Goal: Unclear: Browse casually

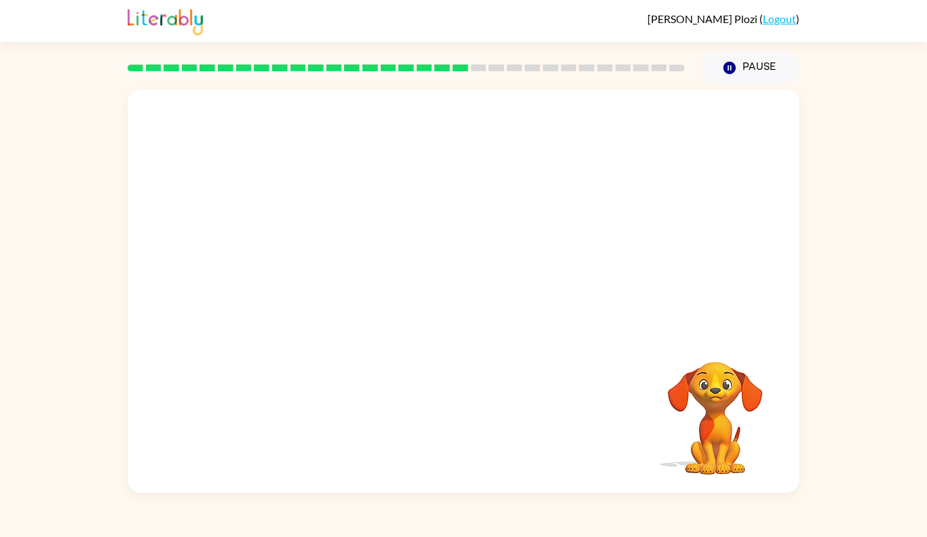
click at [854, 312] on div "Your browser must support playing .mp4 files to use Literably. Please try using…" at bounding box center [463, 288] width 927 height 409
click at [297, 271] on video "Your browser must support playing .mp4 files to use Literably. Please try using…" at bounding box center [464, 212] width 672 height 244
click at [297, 270] on video "Your browser must support playing .mp4 files to use Literably. Please try using…" at bounding box center [464, 212] width 672 height 244
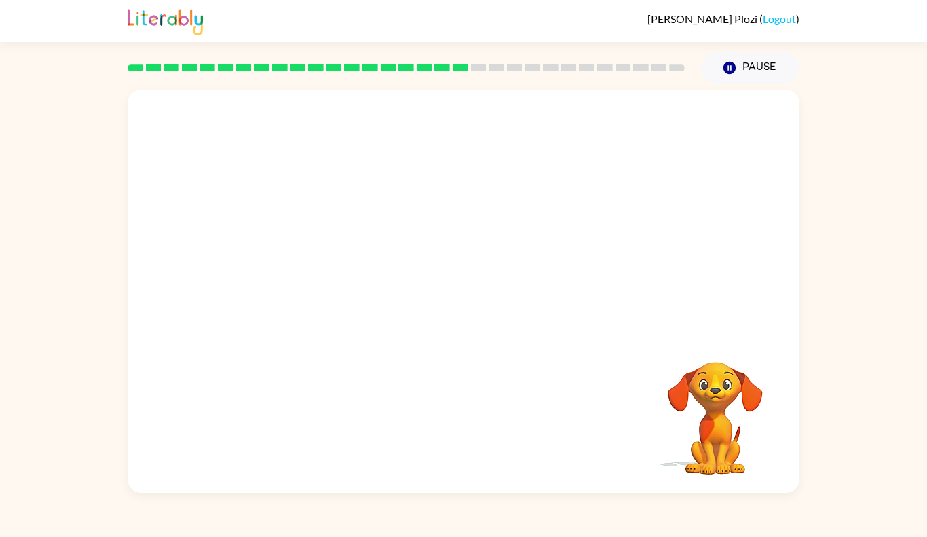
click at [297, 270] on video "Your browser must support playing .mp4 files to use Literably. Please try using…" at bounding box center [464, 212] width 672 height 244
click at [461, 287] on icon "button" at bounding box center [464, 299] width 24 height 24
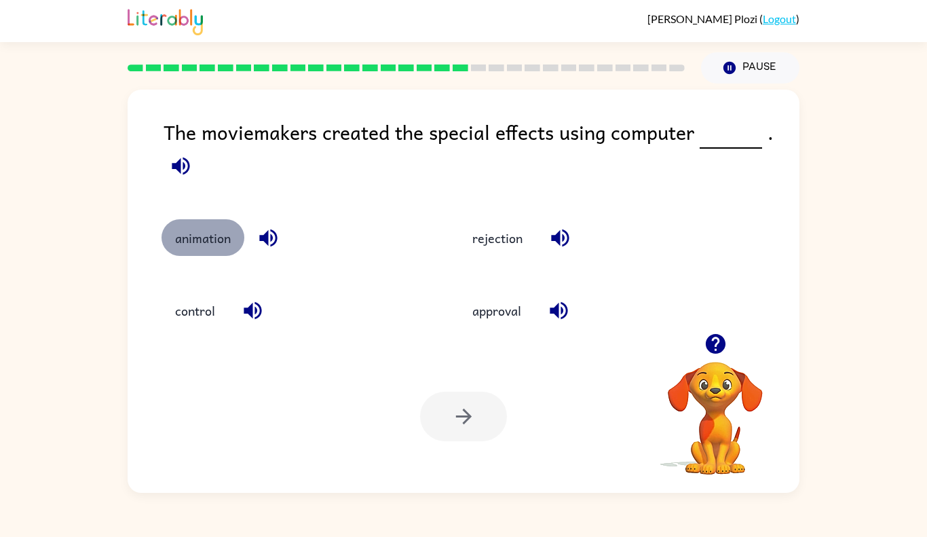
click at [213, 253] on button "animation" at bounding box center [203, 237] width 83 height 37
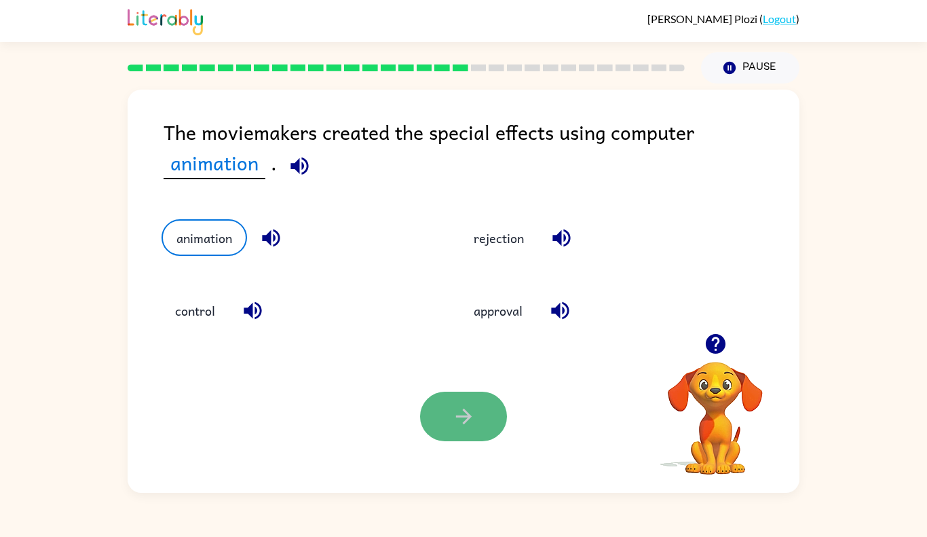
click at [479, 413] on button "button" at bounding box center [463, 417] width 87 height 50
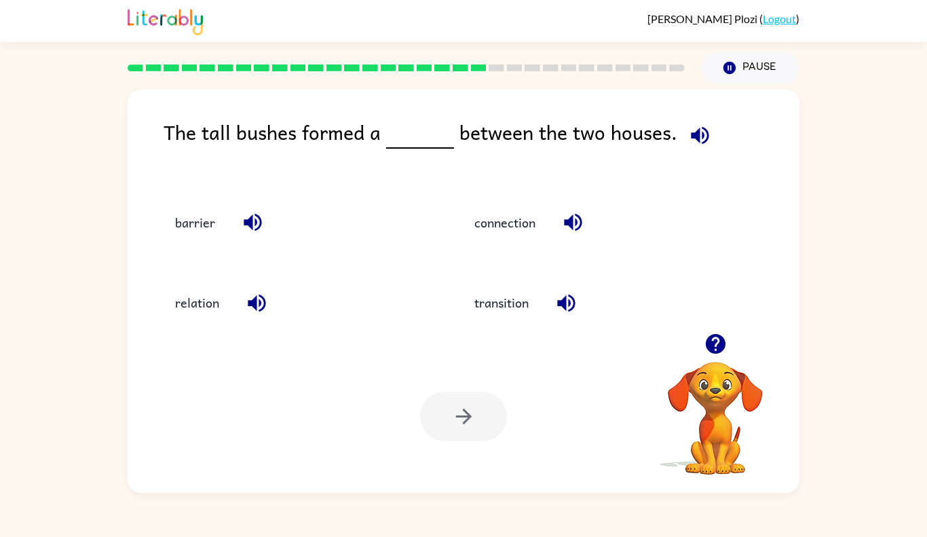
click at [479, 413] on div at bounding box center [463, 417] width 87 height 50
click at [211, 224] on button "barrier" at bounding box center [195, 222] width 67 height 37
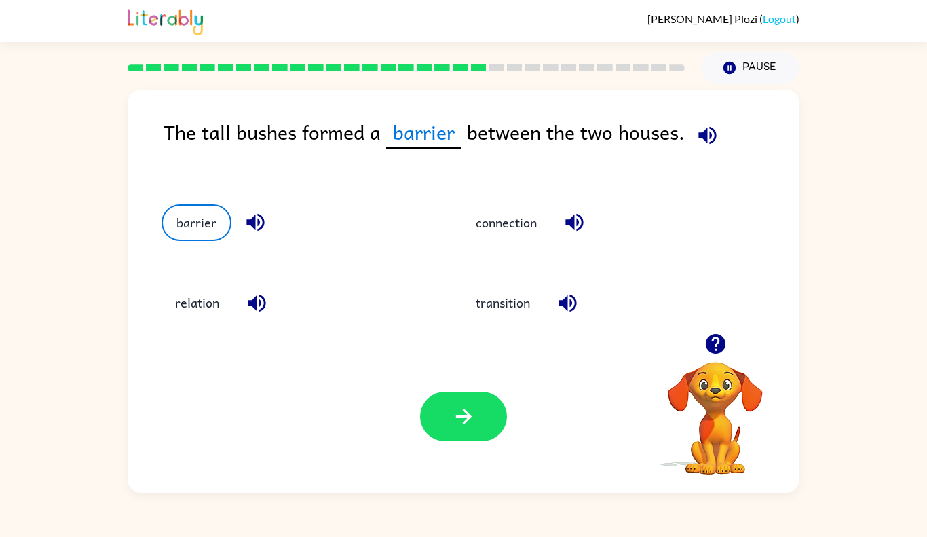
click at [498, 245] on div "connection" at bounding box center [587, 219] width 301 height 80
click at [503, 221] on button "connection" at bounding box center [506, 222] width 88 height 37
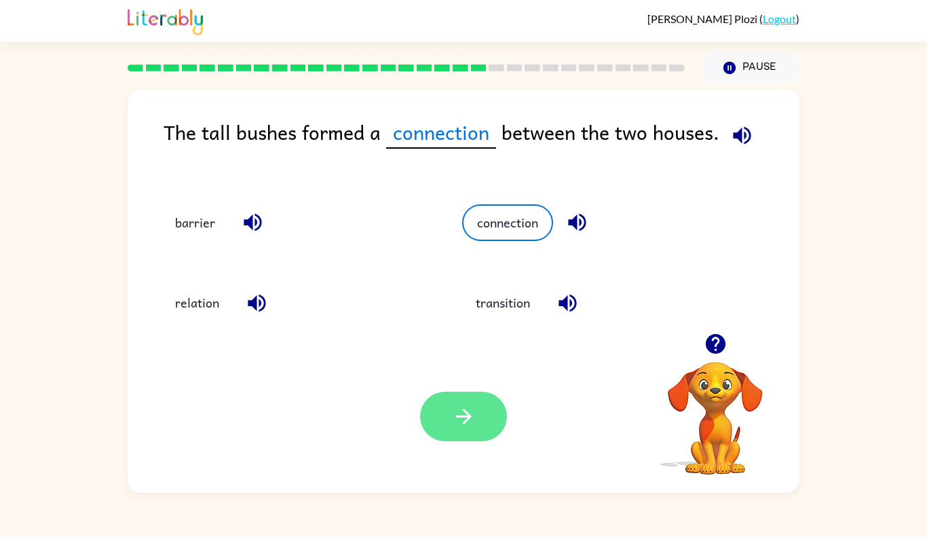
click at [461, 420] on icon "button" at bounding box center [464, 417] width 24 height 24
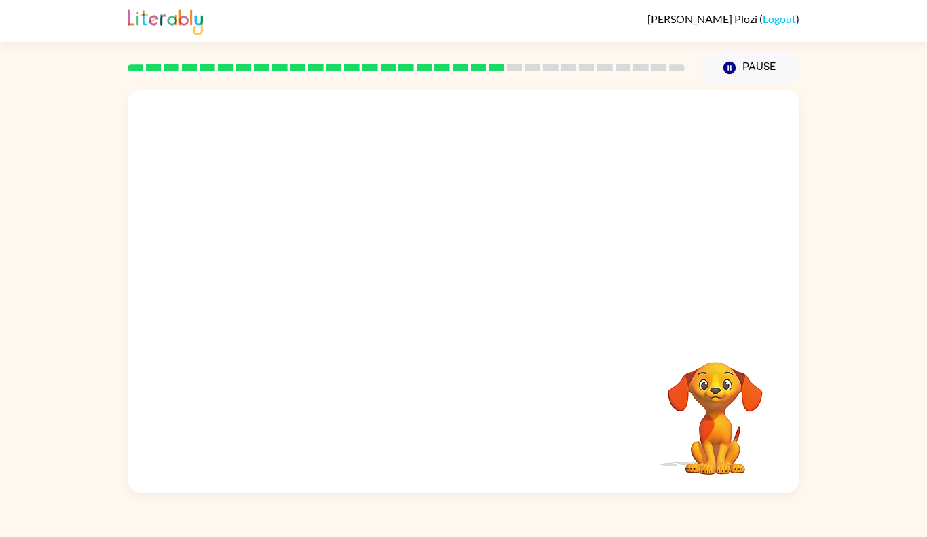
click at [461, 420] on div "Your browser must support playing .mp4 files to use Literably. Please try using…" at bounding box center [464, 291] width 672 height 403
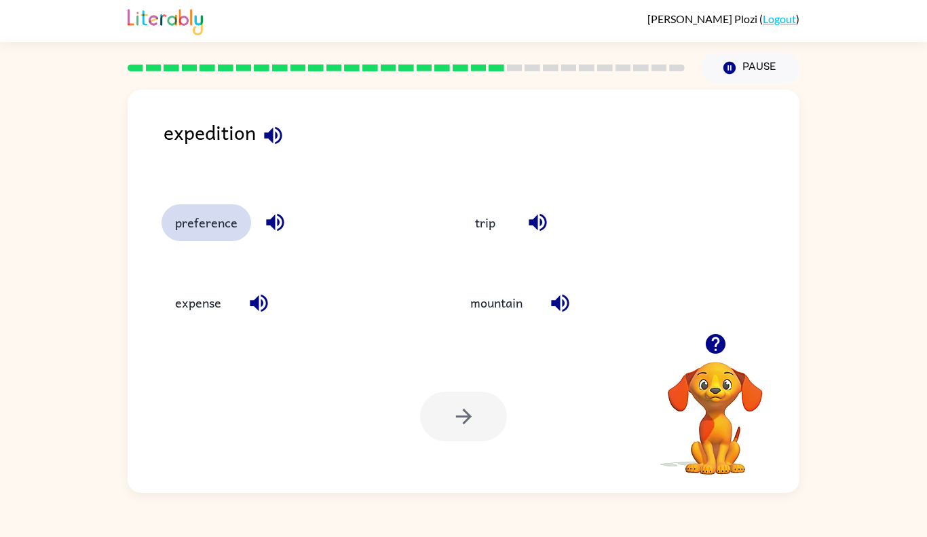
click at [185, 228] on button "preference" at bounding box center [207, 222] width 90 height 37
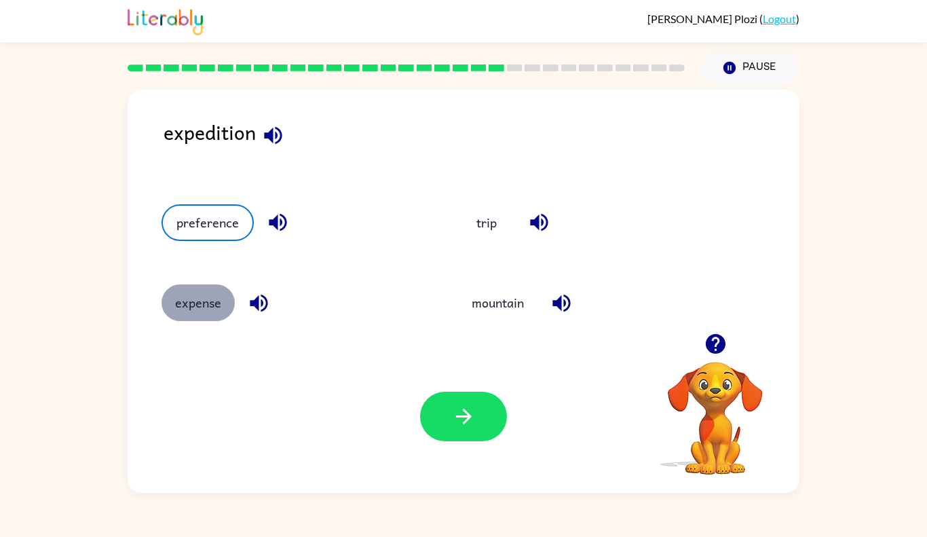
click at [188, 300] on button "expense" at bounding box center [198, 302] width 73 height 37
click at [411, 410] on div "Your browser must support playing .mp4 files to use Literably. Please try using…" at bounding box center [464, 416] width 672 height 153
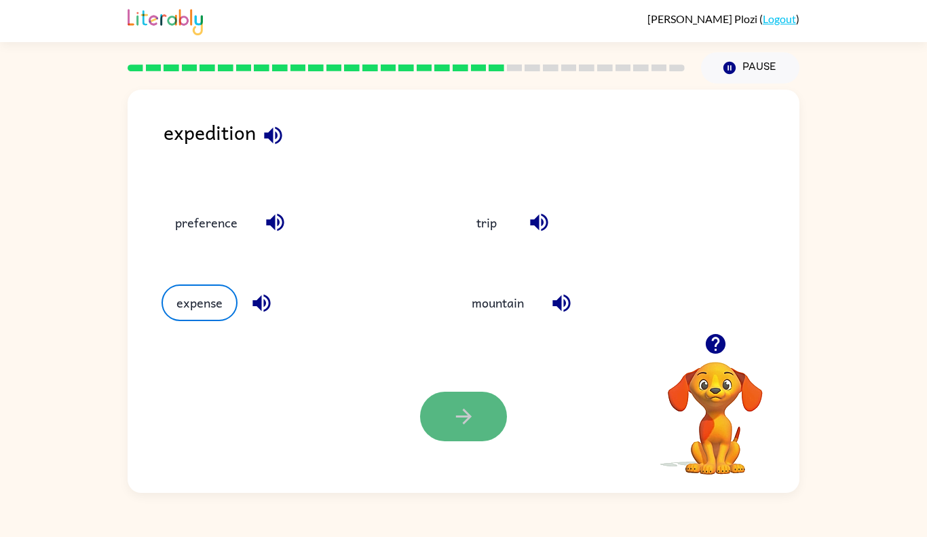
click at [470, 424] on icon "button" at bounding box center [464, 417] width 24 height 24
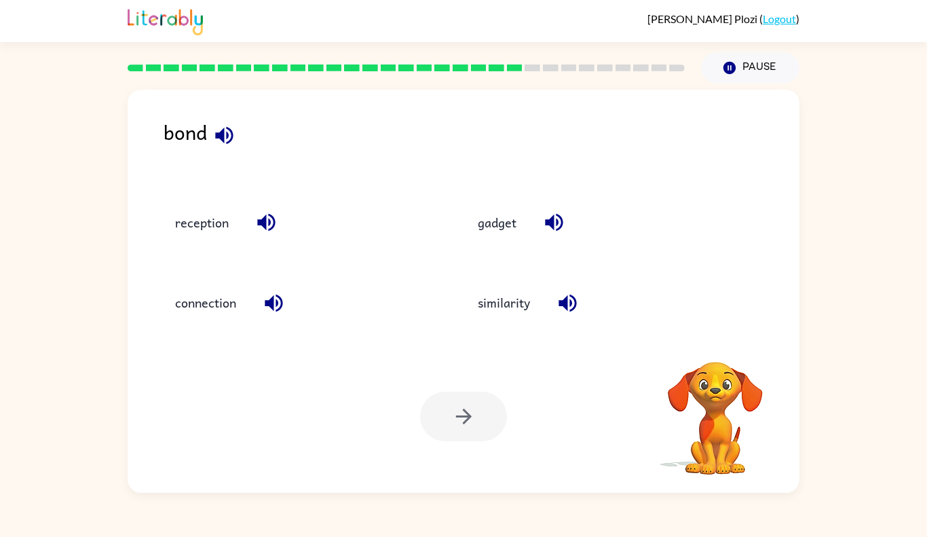
click at [208, 150] on div "bond" at bounding box center [482, 147] width 636 height 60
click at [225, 299] on button "connection" at bounding box center [206, 302] width 88 height 37
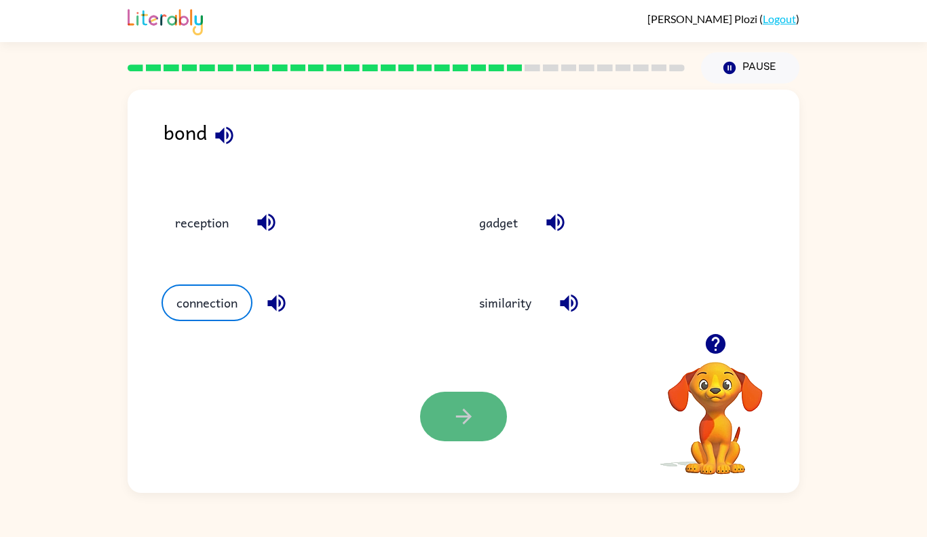
click at [464, 438] on button "button" at bounding box center [463, 417] width 87 height 50
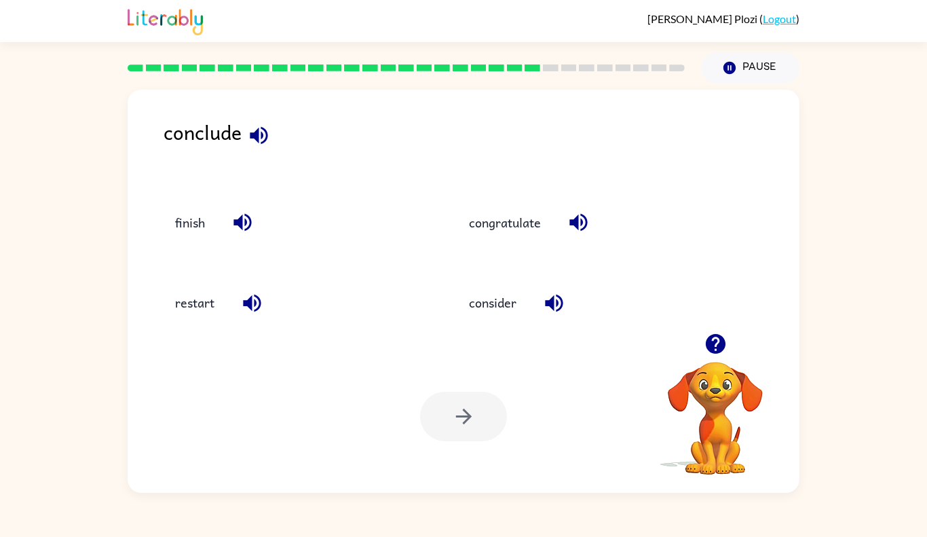
click at [284, 240] on div "finish" at bounding box center [293, 222] width 263 height 37
click at [499, 297] on button "consider" at bounding box center [493, 302] width 75 height 37
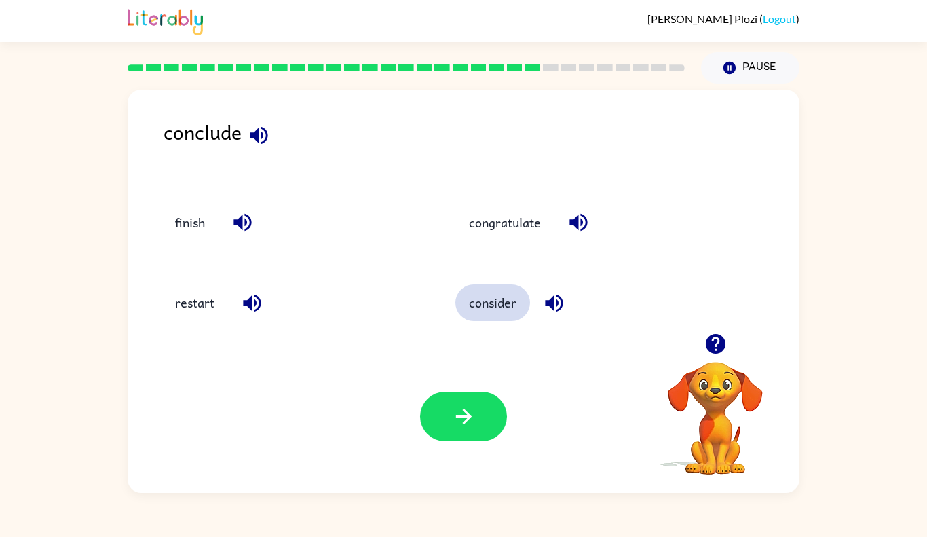
click at [456, 284] on button "consider" at bounding box center [493, 302] width 75 height 37
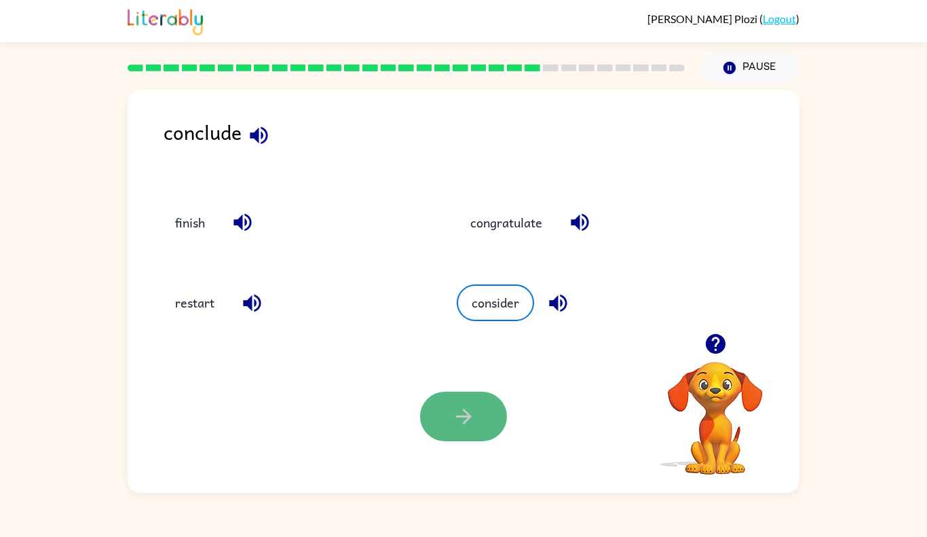
click at [438, 409] on button "button" at bounding box center [463, 417] width 87 height 50
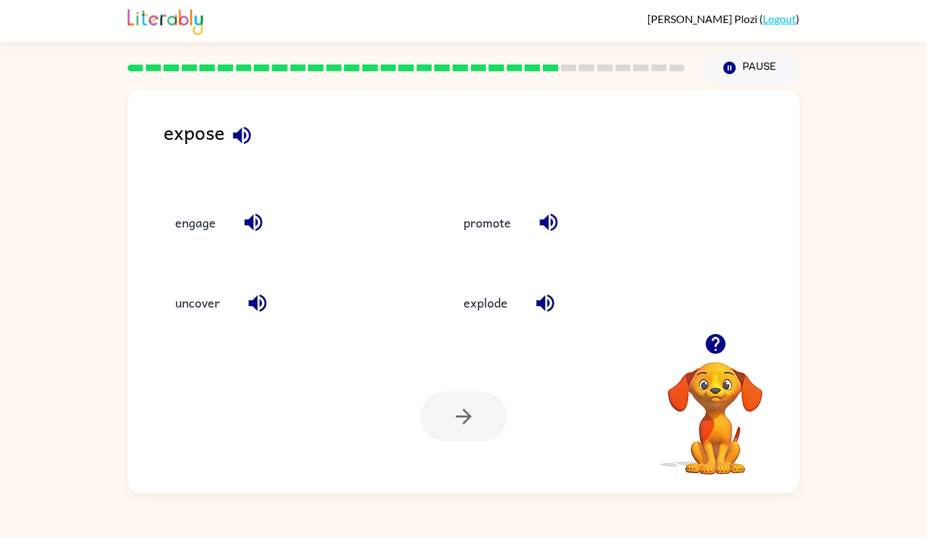
click at [517, 251] on div "promote" at bounding box center [568, 219] width 289 height 80
click at [232, 299] on button "uncover" at bounding box center [198, 302] width 72 height 37
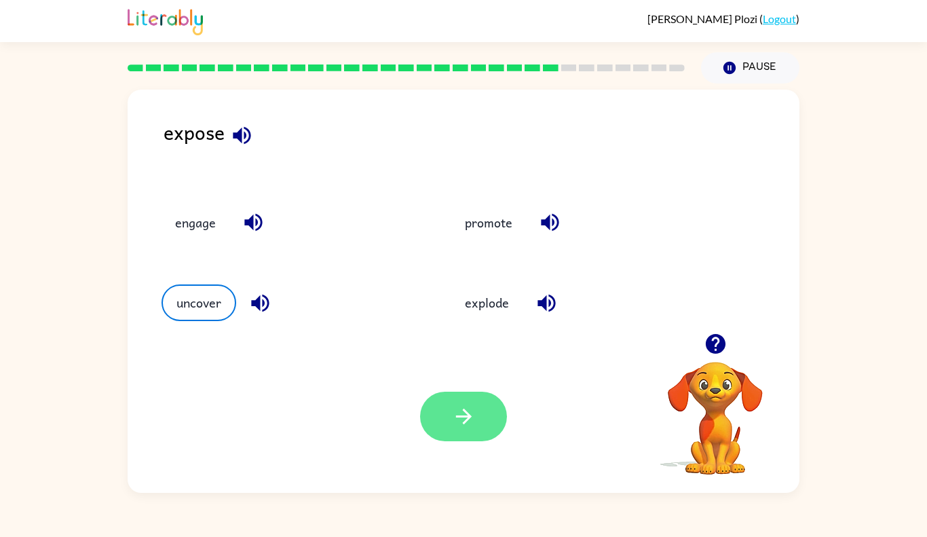
click at [485, 426] on button "button" at bounding box center [463, 417] width 87 height 50
click at [469, 412] on div at bounding box center [463, 417] width 87 height 50
click at [488, 430] on div at bounding box center [463, 417] width 87 height 50
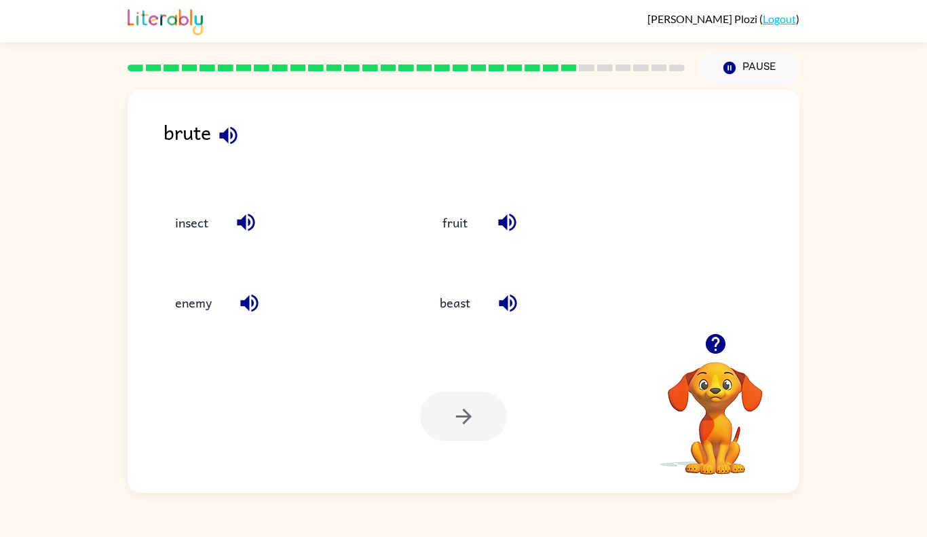
click at [449, 426] on div at bounding box center [463, 417] width 87 height 50
click at [454, 422] on div at bounding box center [463, 417] width 87 height 50
click at [456, 417] on div at bounding box center [463, 417] width 87 height 50
click at [461, 306] on button "beast" at bounding box center [455, 302] width 58 height 37
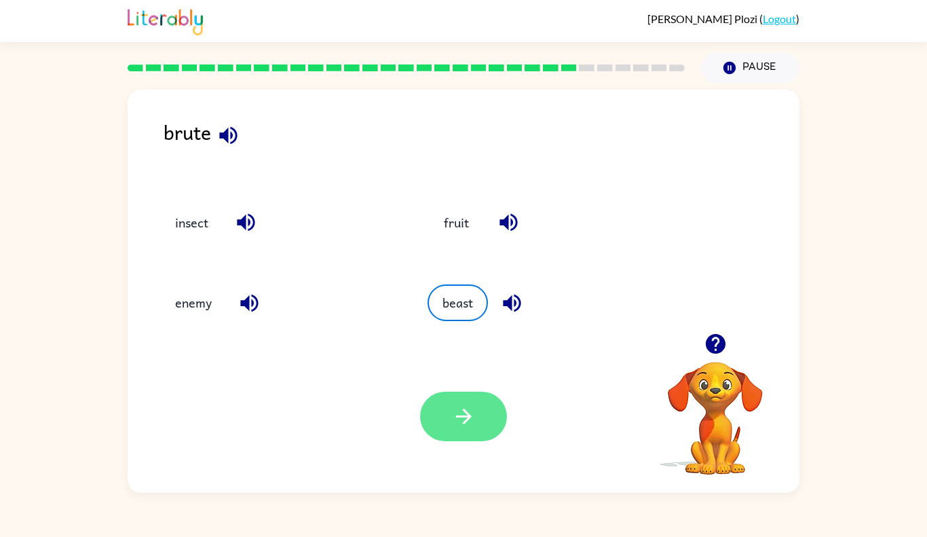
click at [467, 401] on button "button" at bounding box center [463, 417] width 87 height 50
click at [460, 414] on div at bounding box center [463, 417] width 87 height 50
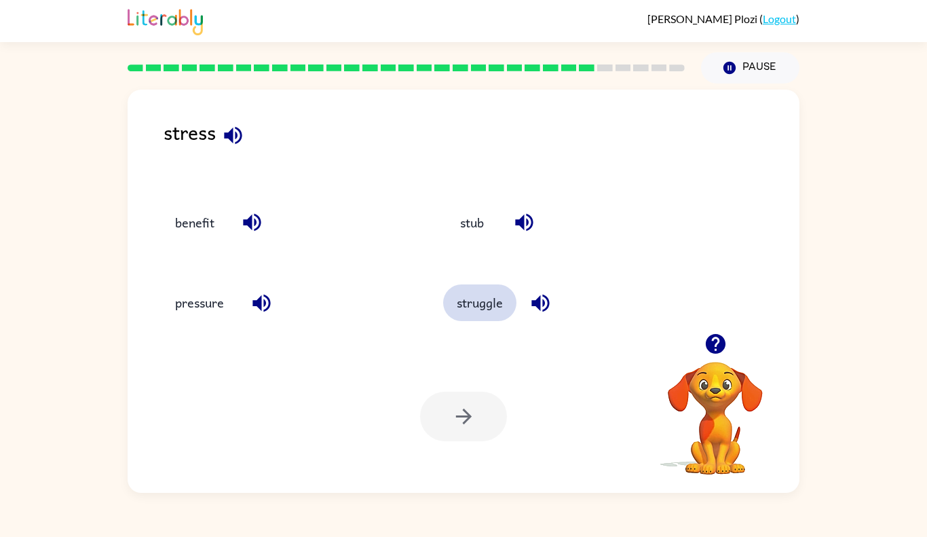
click at [497, 304] on button "struggle" at bounding box center [479, 302] width 73 height 37
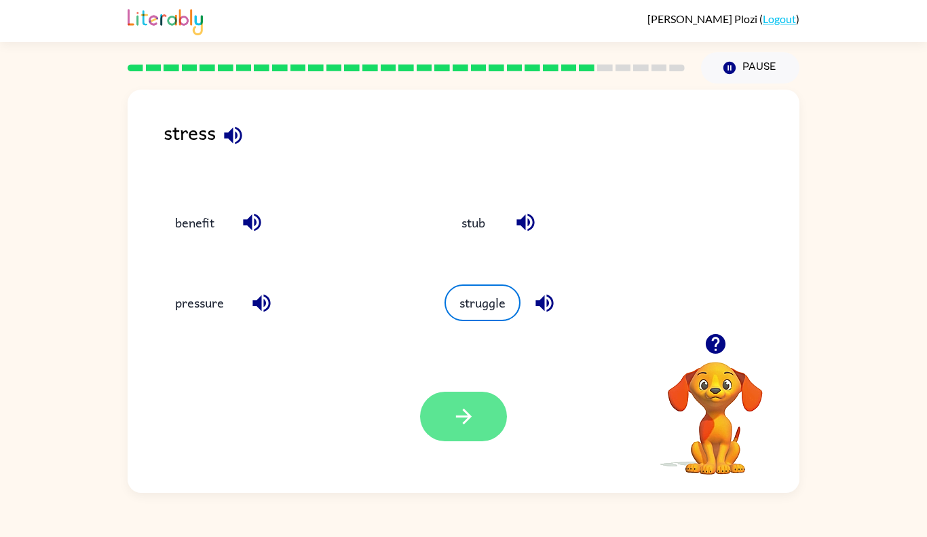
click at [475, 417] on icon "button" at bounding box center [464, 417] width 24 height 24
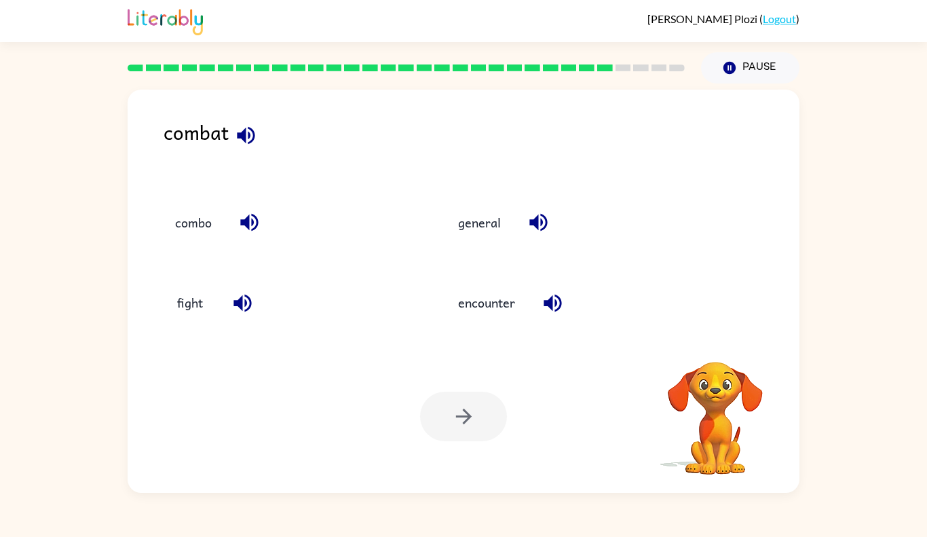
click at [468, 423] on div at bounding box center [463, 417] width 87 height 50
click at [450, 439] on div at bounding box center [463, 417] width 87 height 50
click at [371, 104] on div "combat combo general fight encounter Your browser must support playing .mp4 fil…" at bounding box center [464, 291] width 672 height 403
click at [163, 295] on button "fight" at bounding box center [190, 302] width 57 height 37
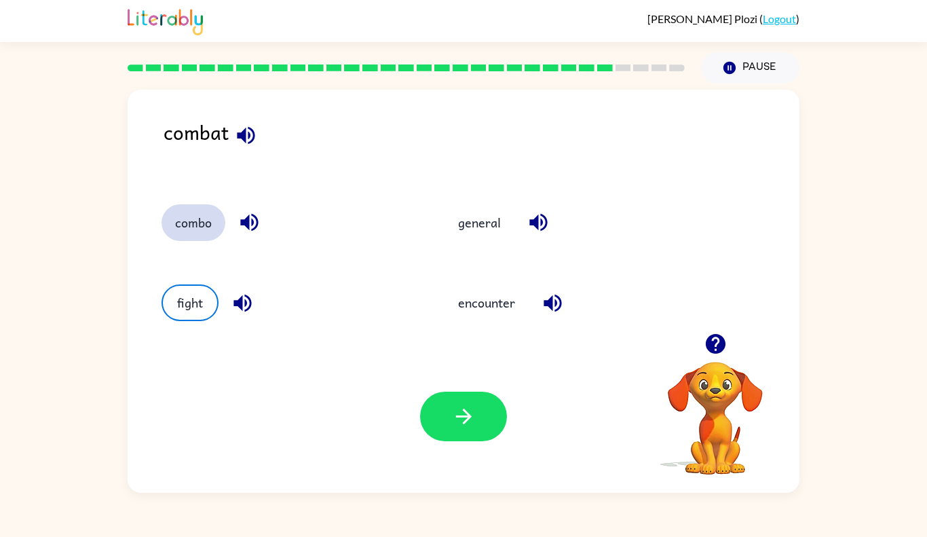
click at [204, 233] on button "combo" at bounding box center [194, 222] width 64 height 37
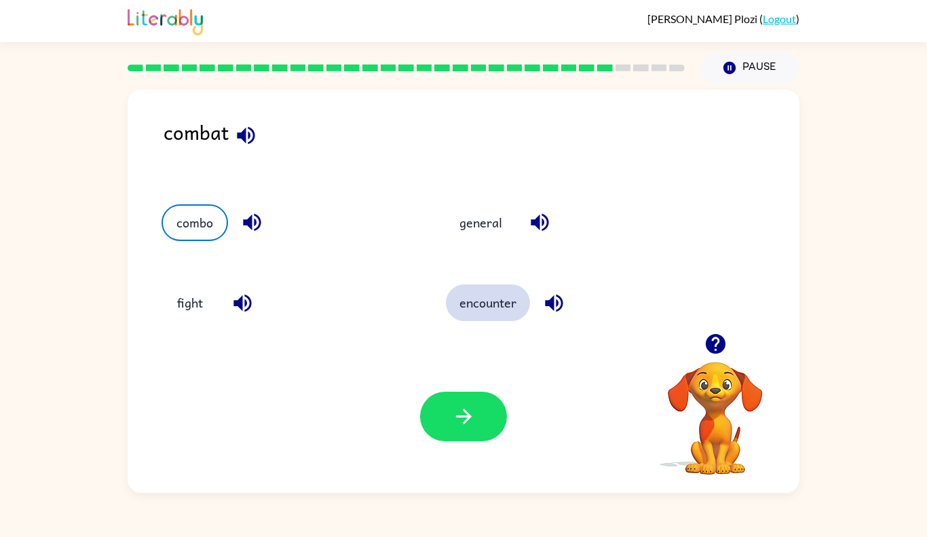
click at [506, 305] on button "encounter" at bounding box center [488, 302] width 84 height 37
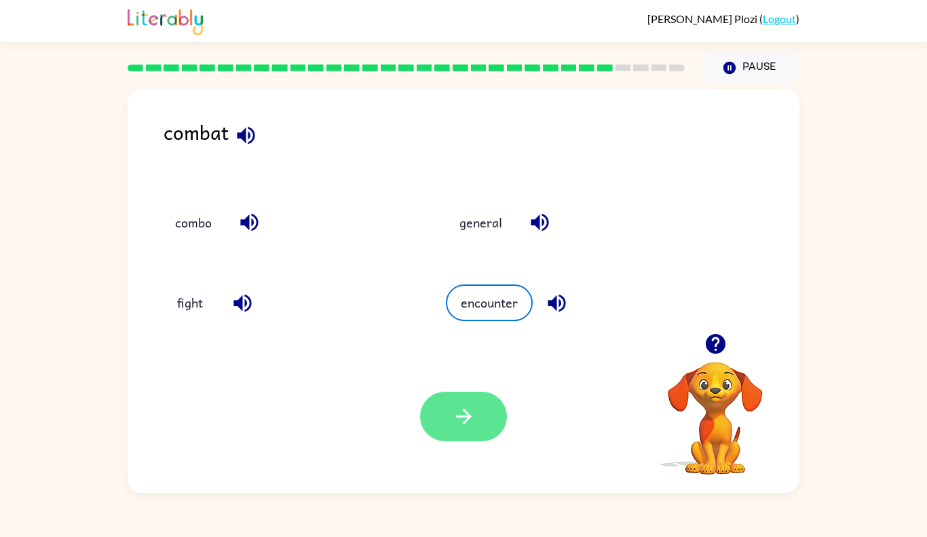
click at [445, 419] on button "button" at bounding box center [463, 417] width 87 height 50
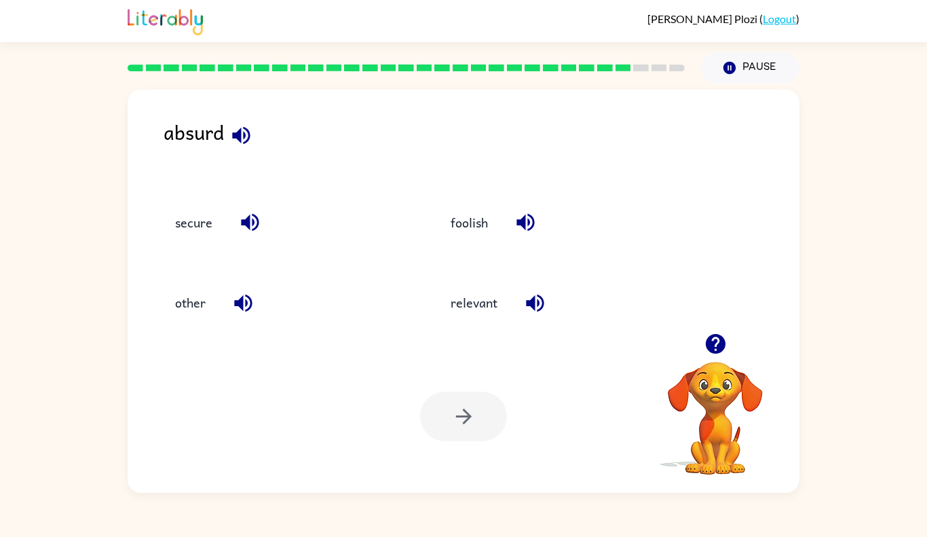
click at [404, 371] on div "Your browser must support playing .mp4 files to use Literably. Please try using…" at bounding box center [464, 416] width 672 height 153
click at [471, 226] on button "foolish" at bounding box center [469, 222] width 64 height 37
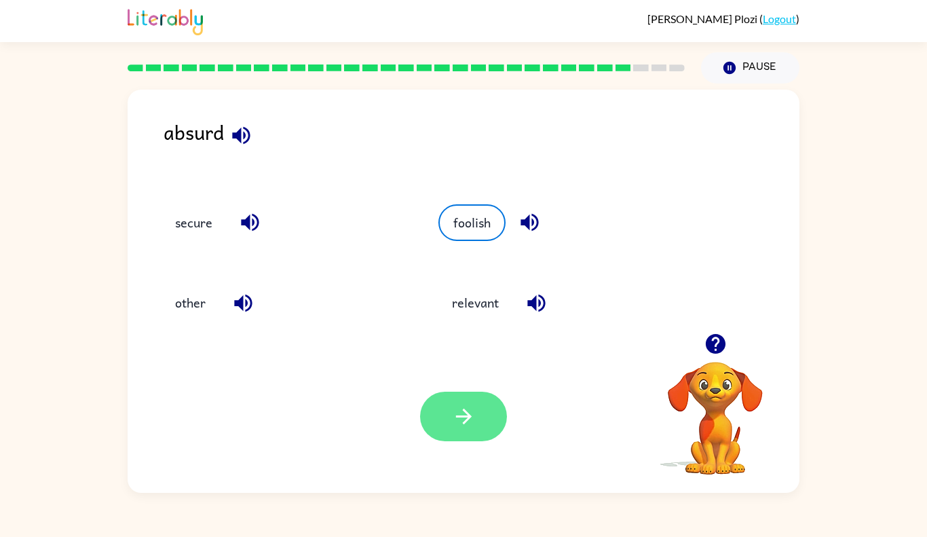
click at [456, 432] on button "button" at bounding box center [463, 417] width 87 height 50
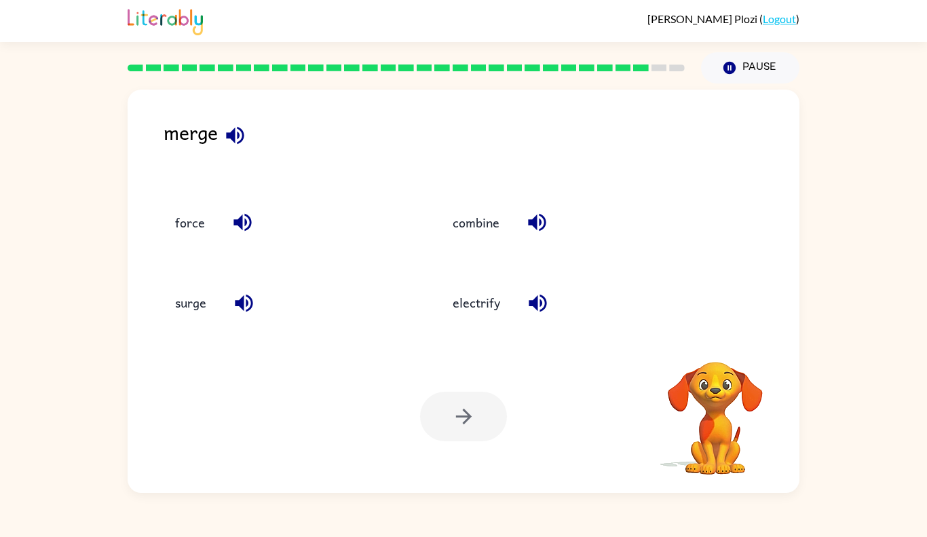
click at [583, 414] on div "Your browser must support playing .mp4 files to use Literably. Please try using…" at bounding box center [464, 416] width 672 height 153
click at [206, 309] on button "surge" at bounding box center [191, 302] width 58 height 37
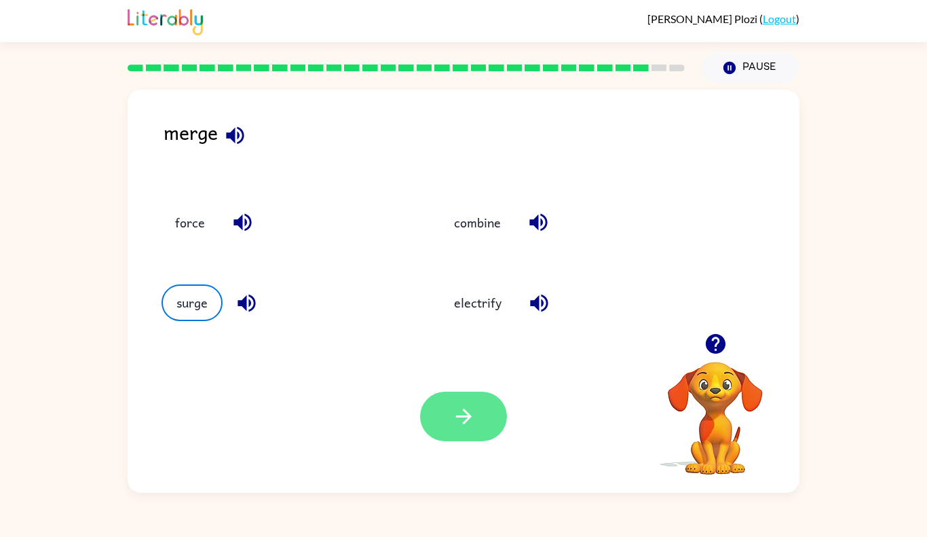
click at [430, 409] on button "button" at bounding box center [463, 417] width 87 height 50
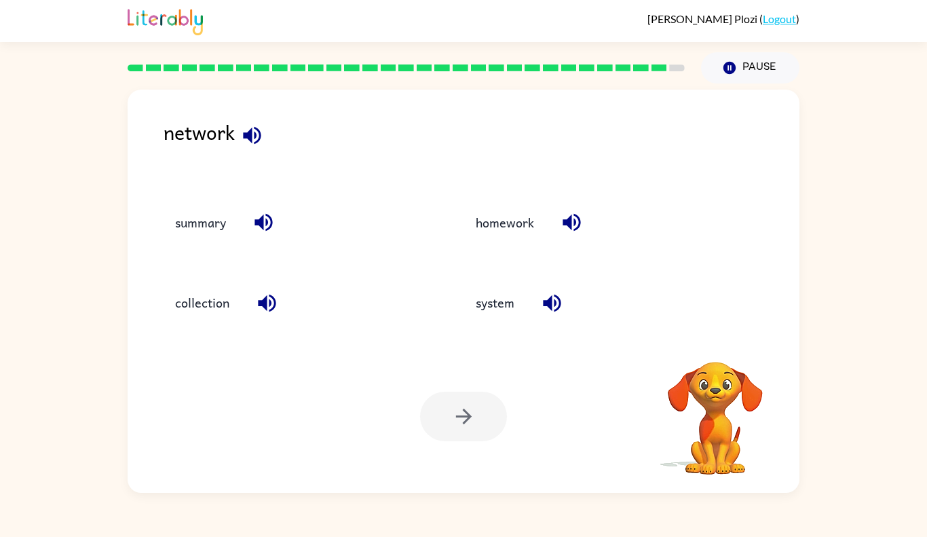
click at [465, 419] on div at bounding box center [463, 417] width 87 height 50
click at [496, 319] on button "system" at bounding box center [495, 302] width 66 height 37
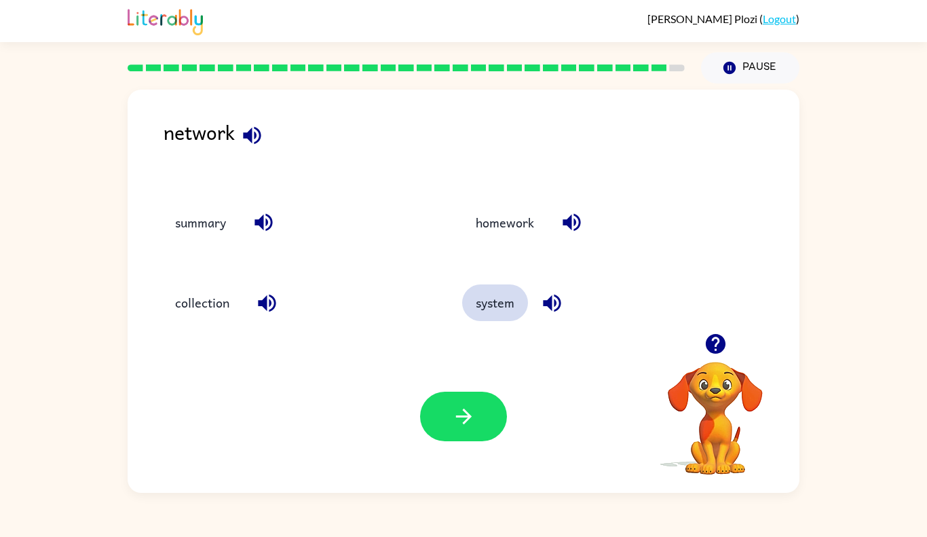
click at [493, 310] on button "system" at bounding box center [495, 302] width 66 height 37
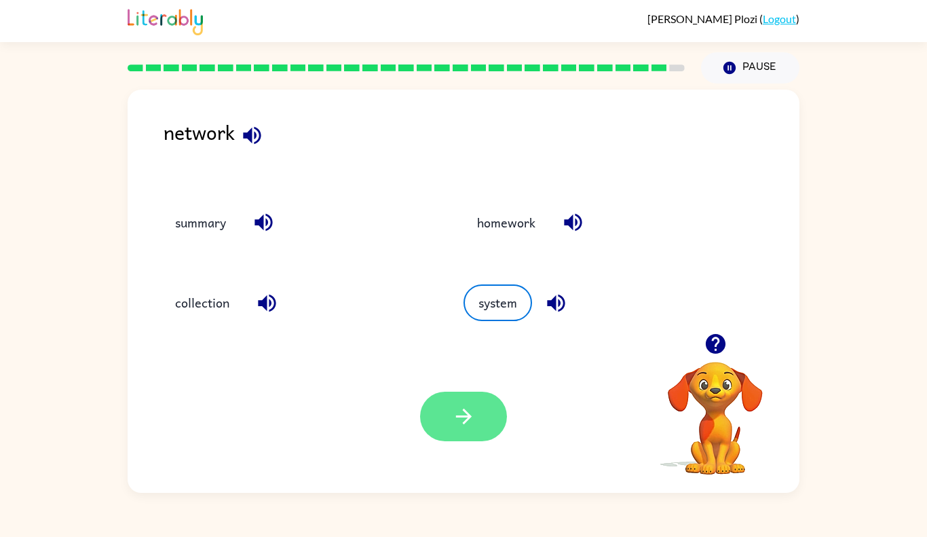
click at [448, 434] on button "button" at bounding box center [463, 417] width 87 height 50
click at [458, 418] on div at bounding box center [463, 417] width 87 height 50
click at [460, 405] on div at bounding box center [463, 417] width 87 height 50
